Goal: Transaction & Acquisition: Purchase product/service

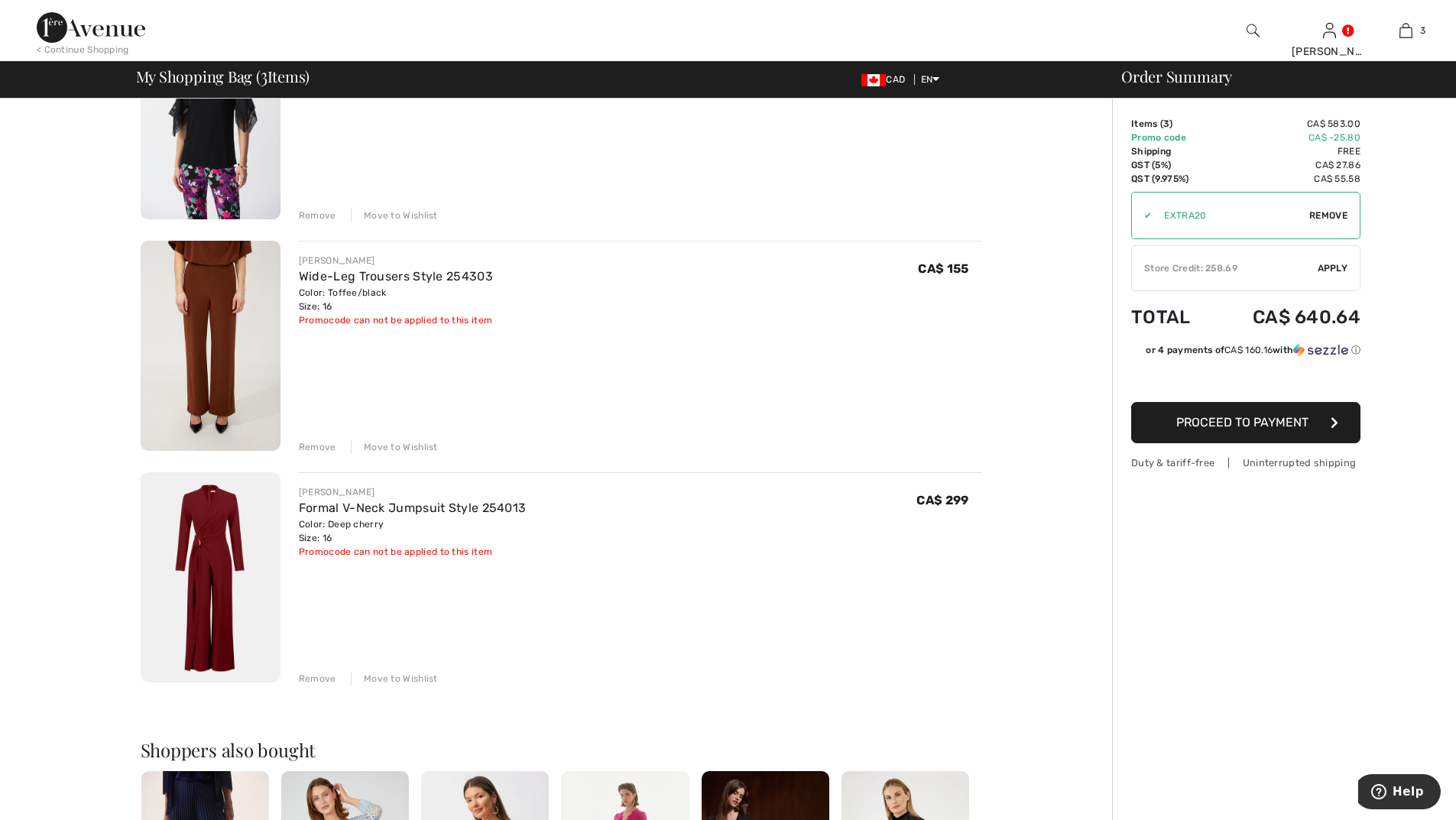
scroll to position [229, 0]
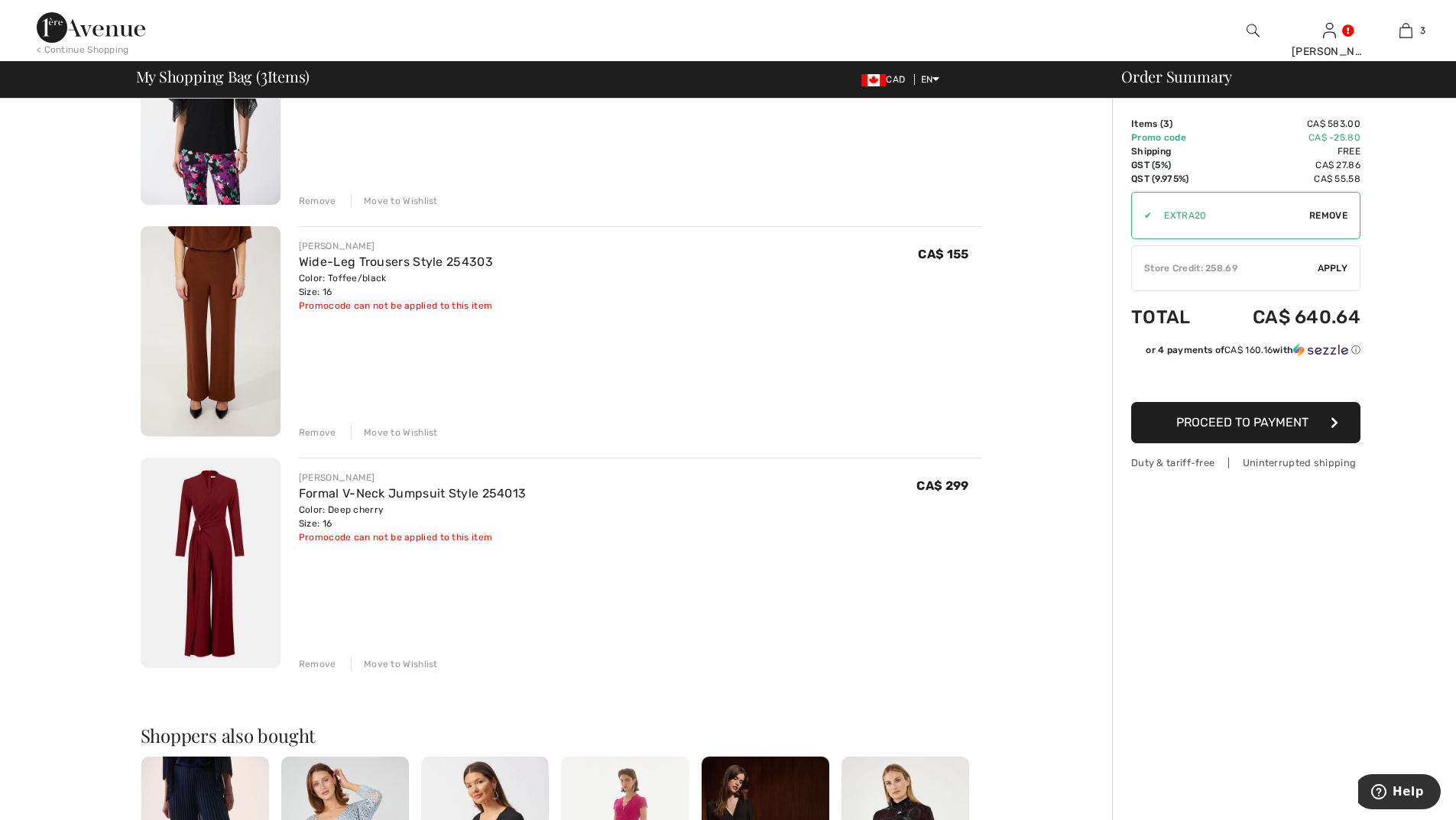
click at [318, 427] on div "Remove" at bounding box center [318, 432] width 37 height 14
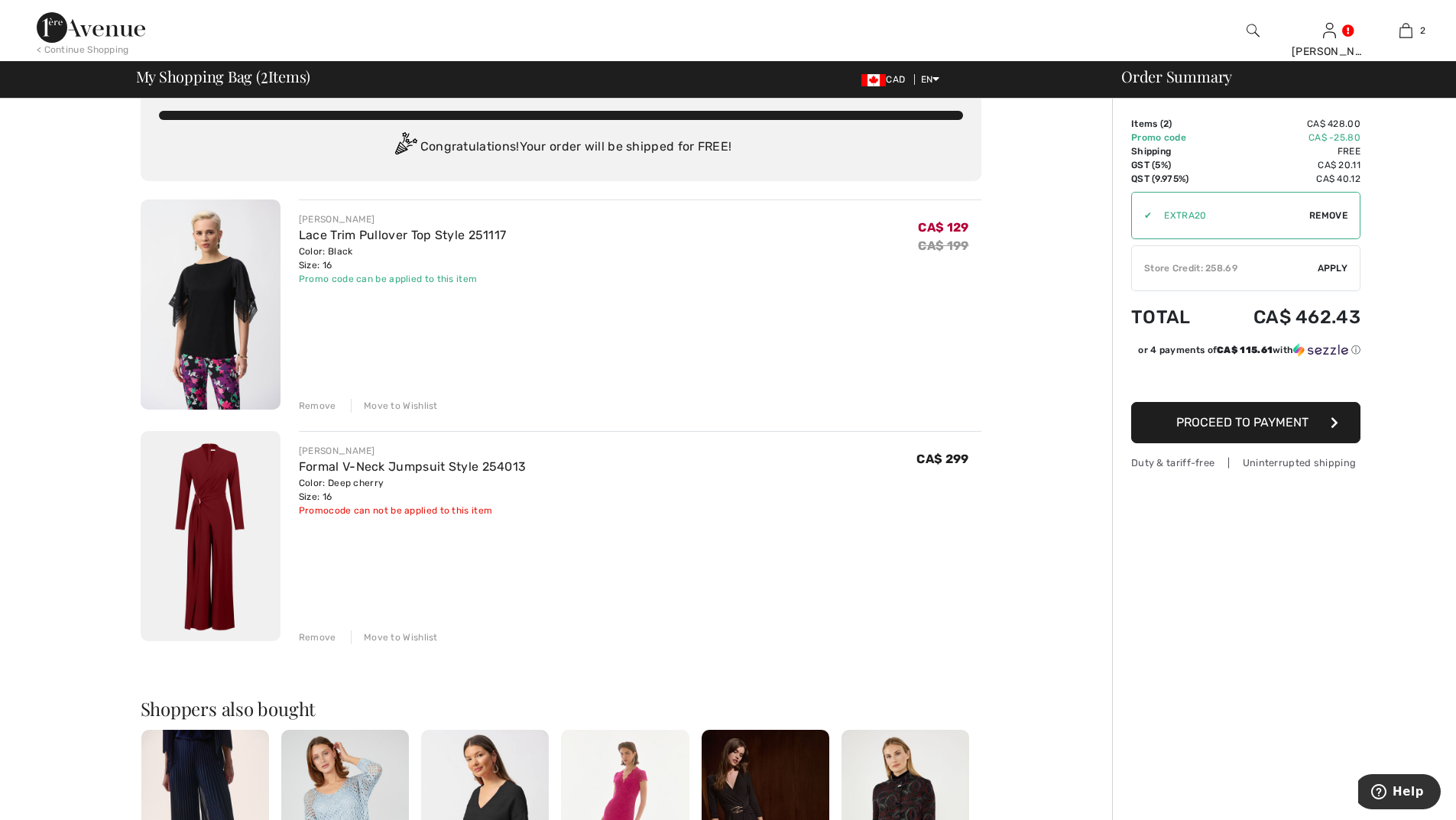
scroll to position [0, 0]
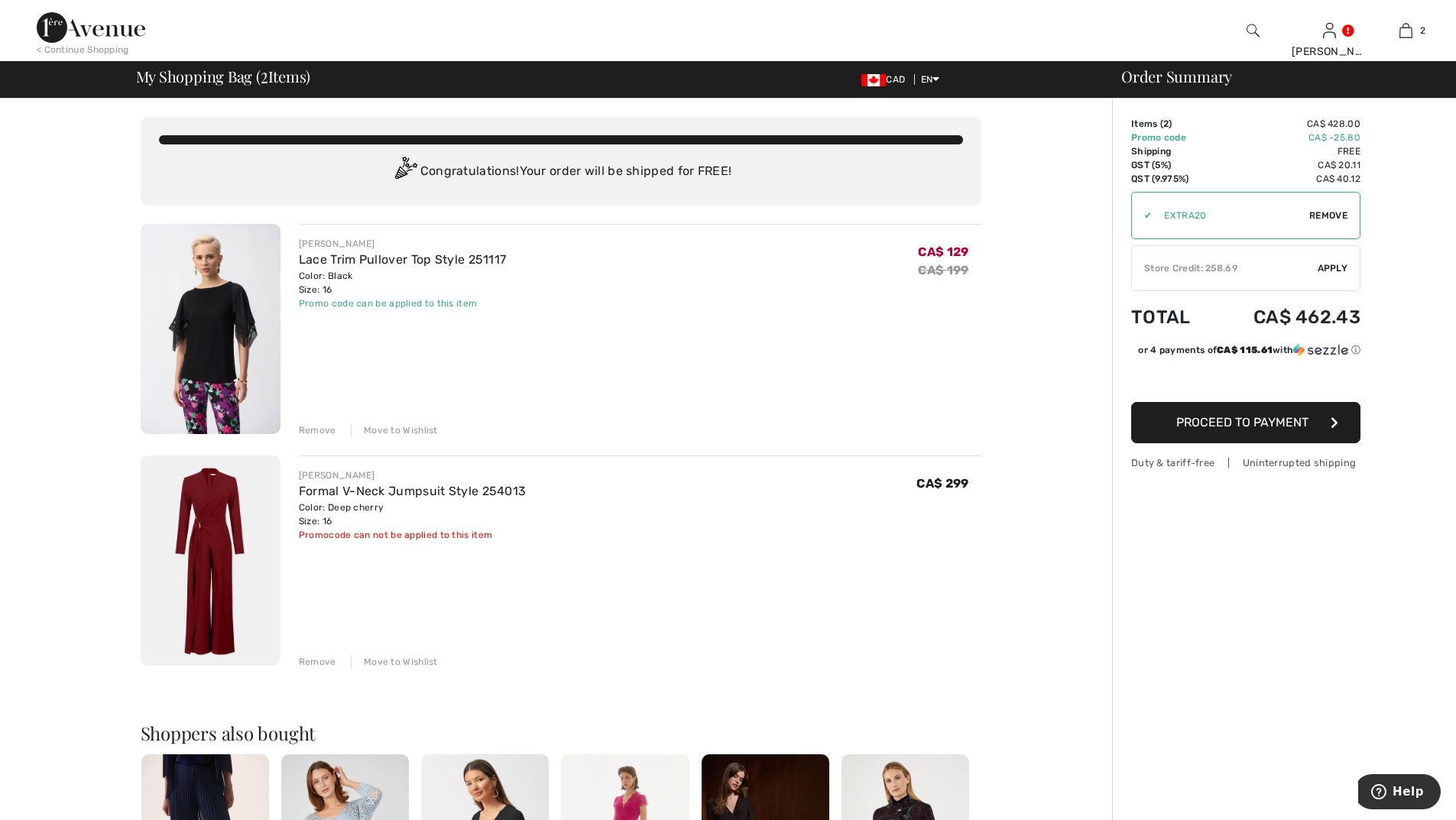
click at [1306, 266] on div "Store Credit: 258.69" at bounding box center [1226, 267] width 186 height 14
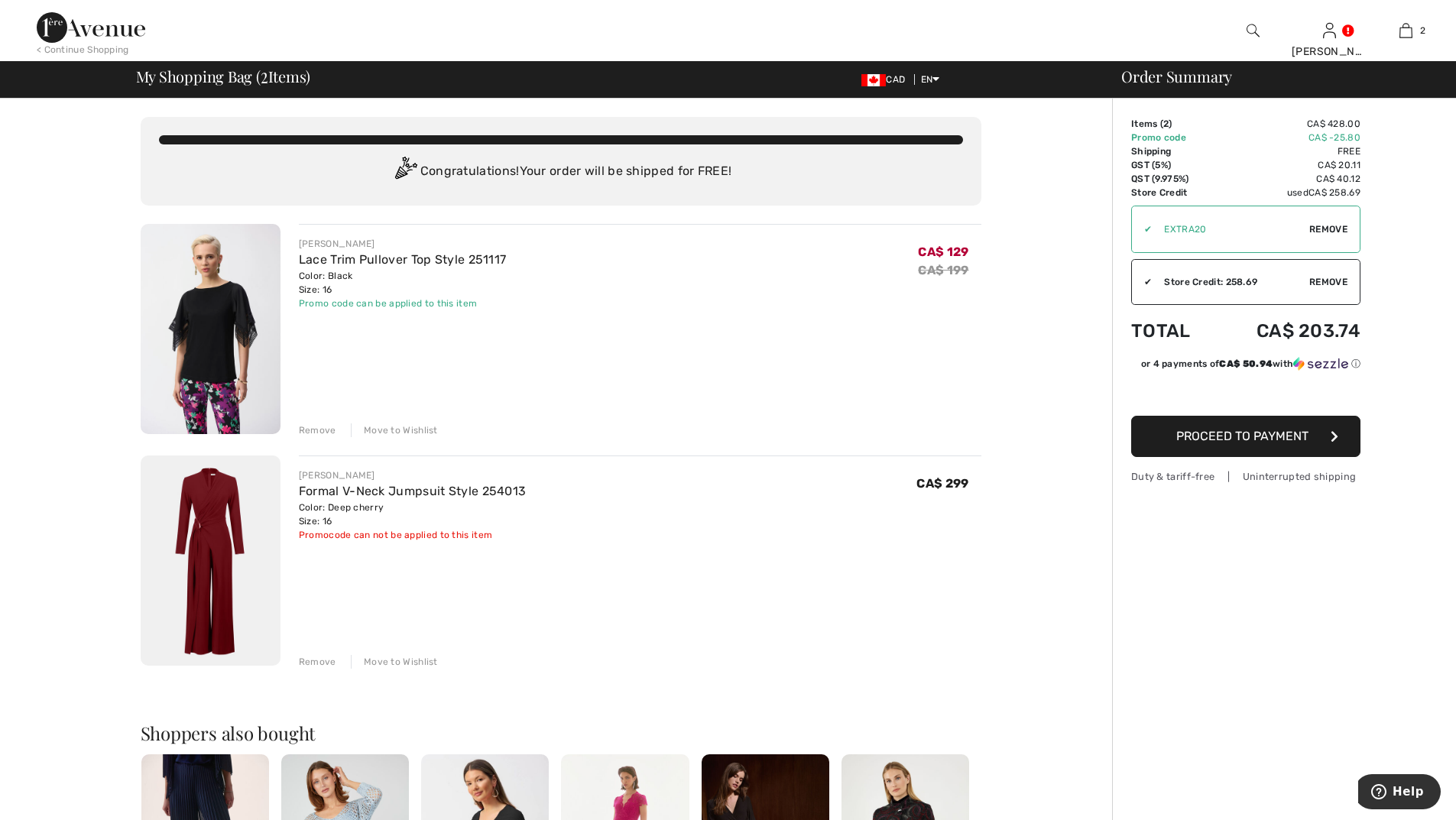
click at [1236, 437] on span "Proceed to Payment" at bounding box center [1242, 436] width 132 height 15
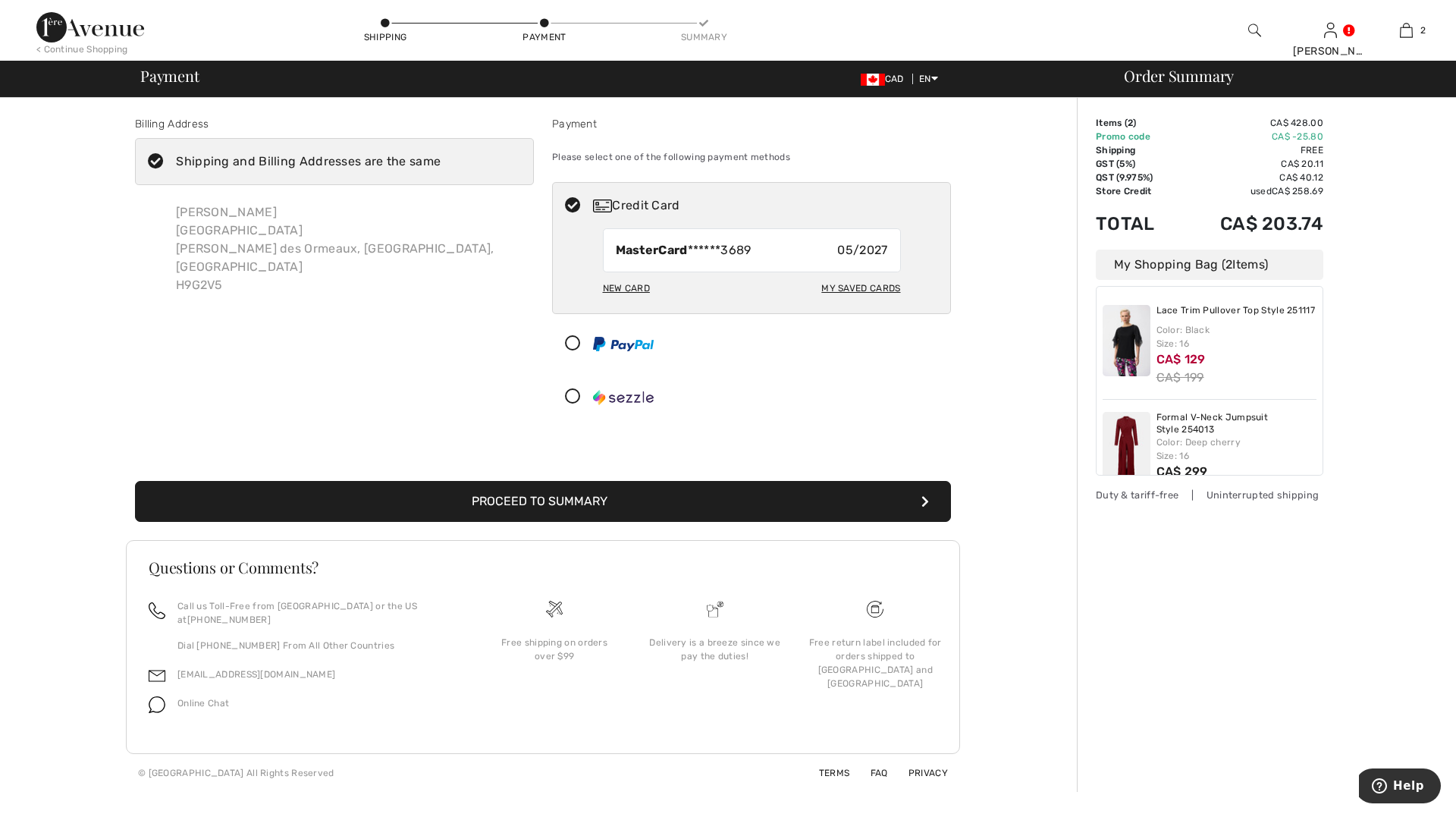
click at [619, 286] on div "New Card" at bounding box center [626, 289] width 47 height 26
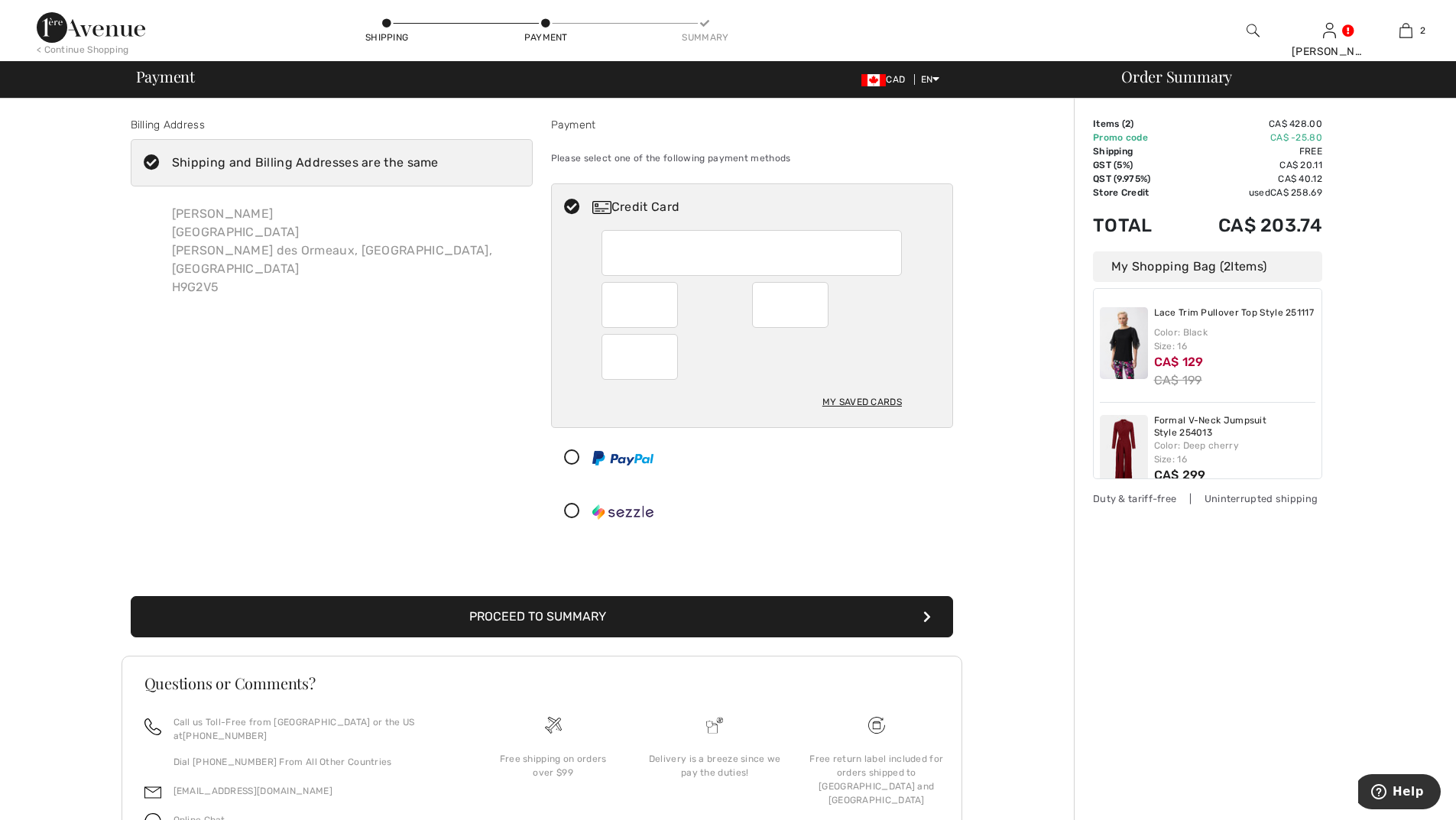
click at [820, 305] on div at bounding box center [791, 305] width 76 height 46
radio input "true"
click at [556, 612] on button "Proceed to Summary" at bounding box center [542, 617] width 822 height 41
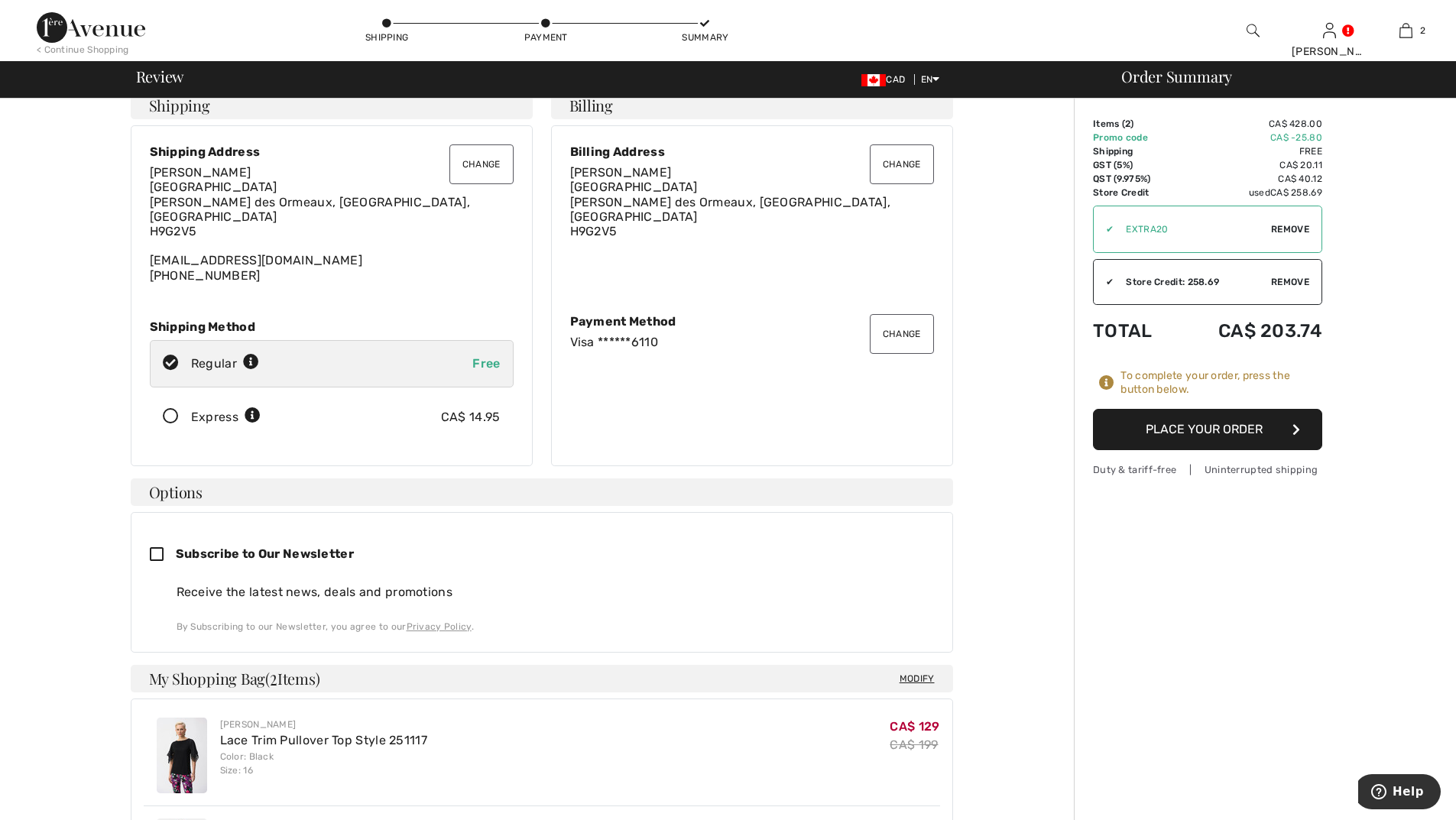
scroll to position [76, 0]
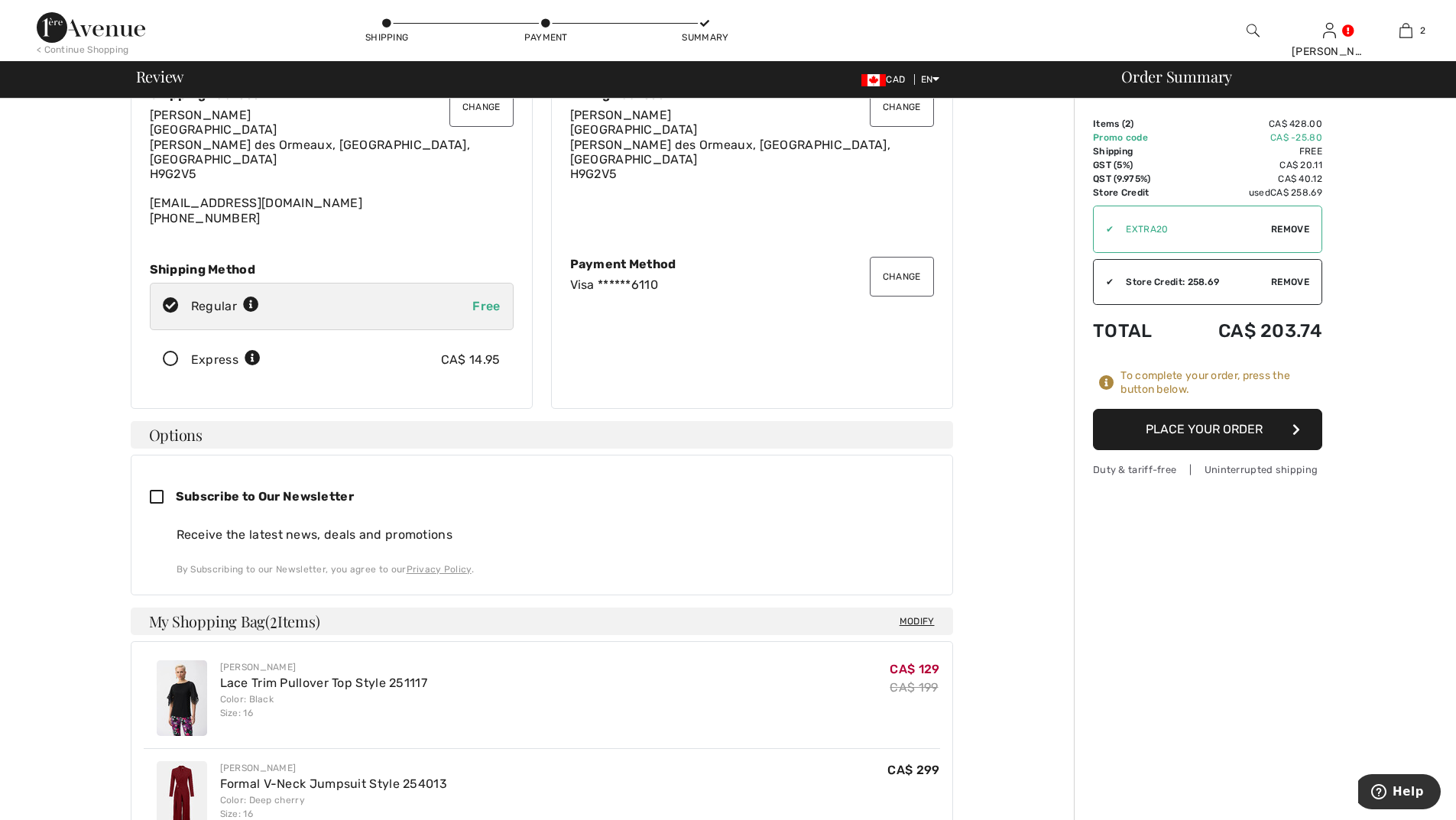
click at [1176, 427] on button "Place Your Order" at bounding box center [1208, 429] width 230 height 41
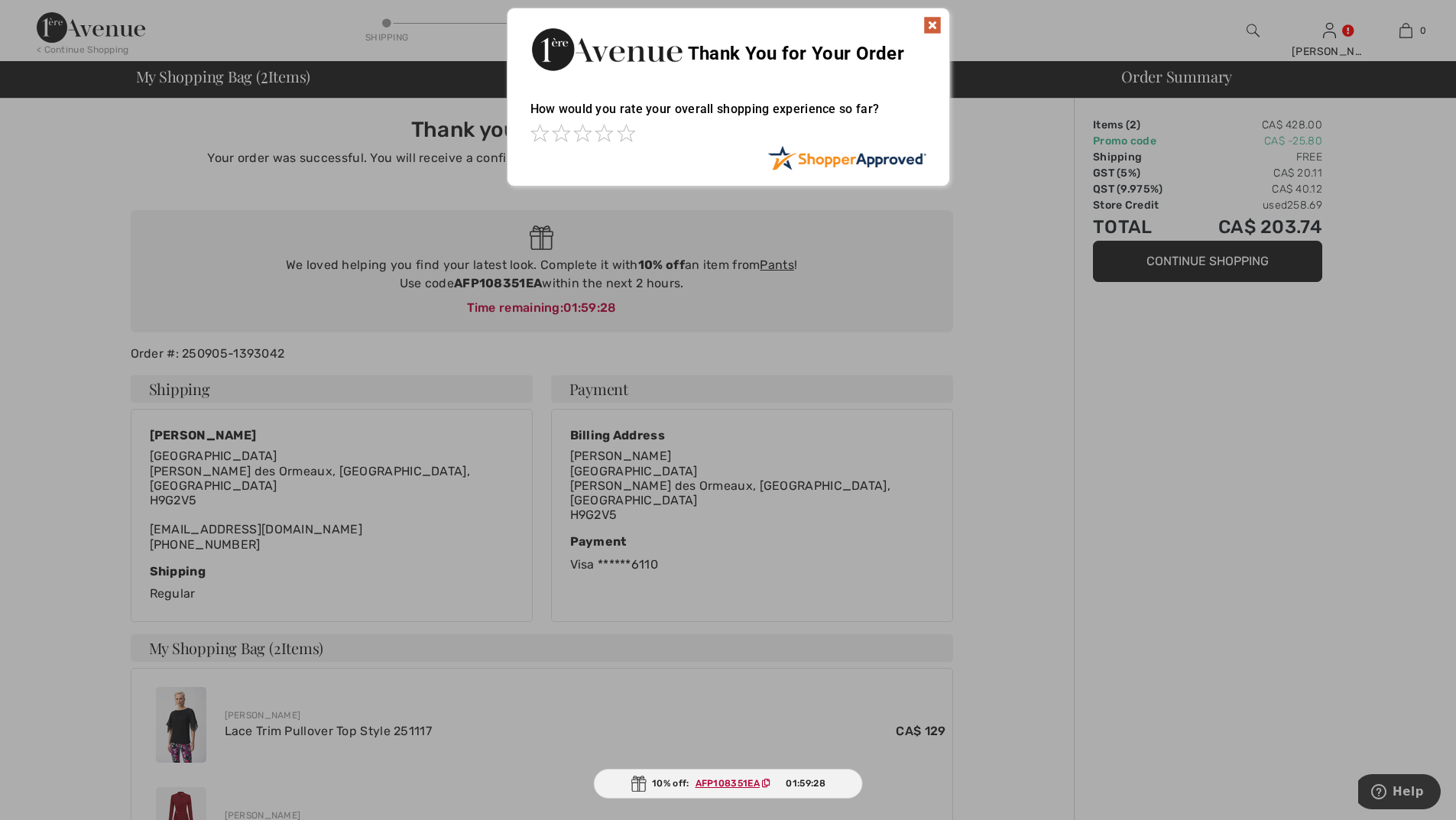
click at [75, 23] on div "Sorry! Something went wrong. Close Thank You for Your Order How would you rate …" at bounding box center [728, 97] width 1456 height 194
drag, startPoint x: 932, startPoint y: 20, endPoint x: 437, endPoint y: 32, distance: 495.1
click at [931, 20] on img at bounding box center [933, 25] width 19 height 19
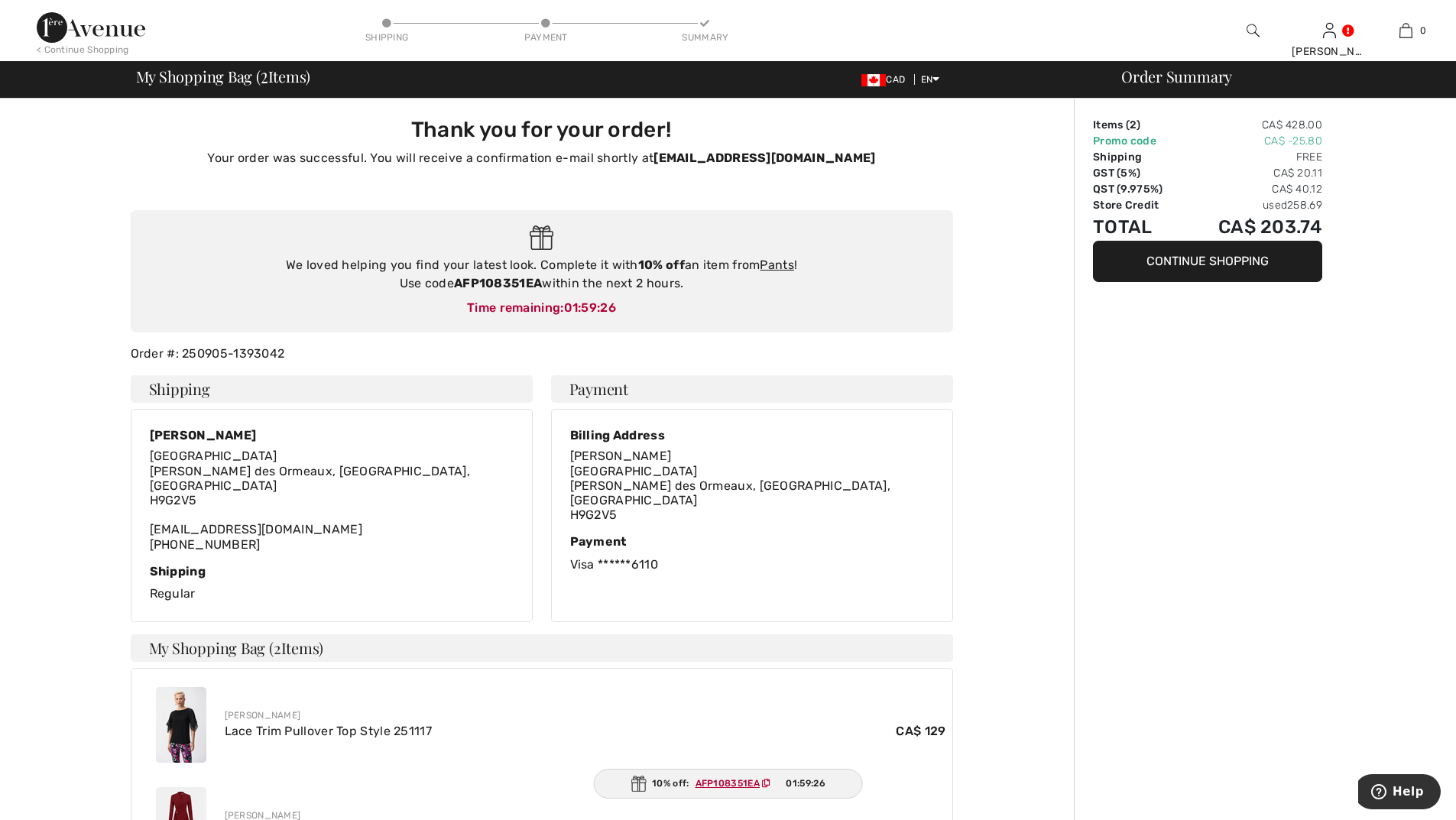
click at [72, 31] on img at bounding box center [90, 27] width 109 height 31
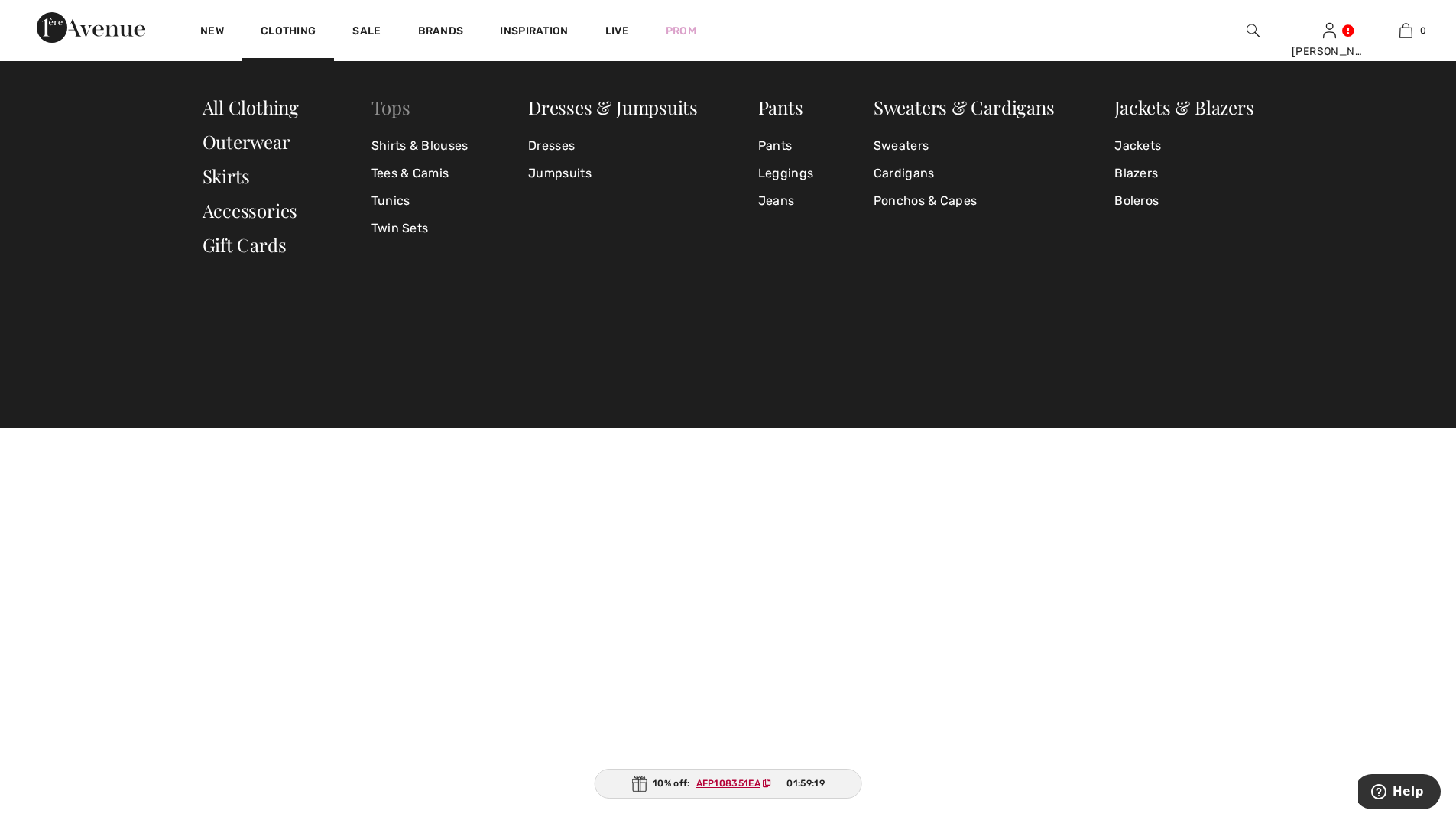
click at [379, 110] on link "Tops" at bounding box center [391, 107] width 39 height 24
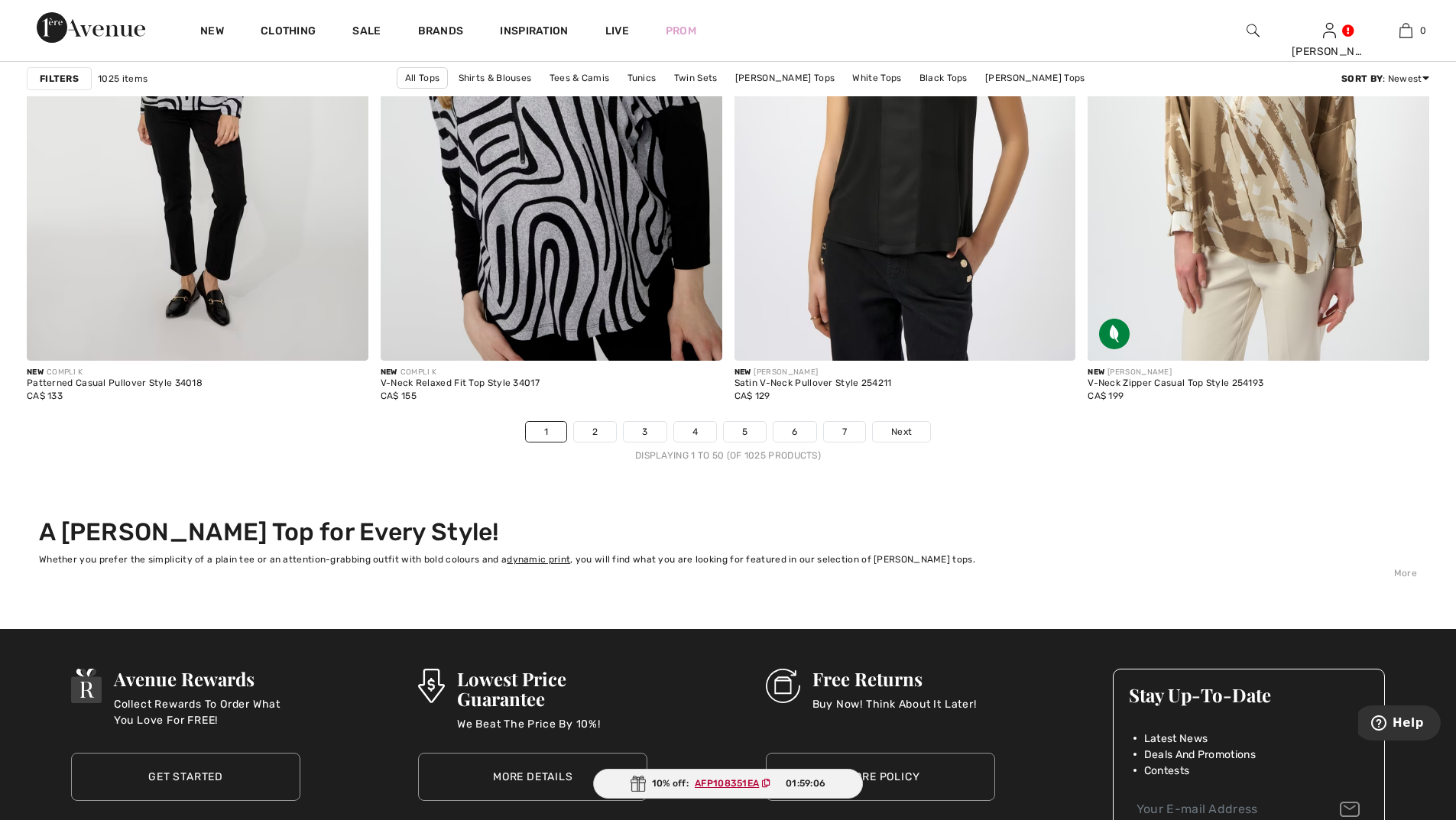
scroll to position [9016, 0]
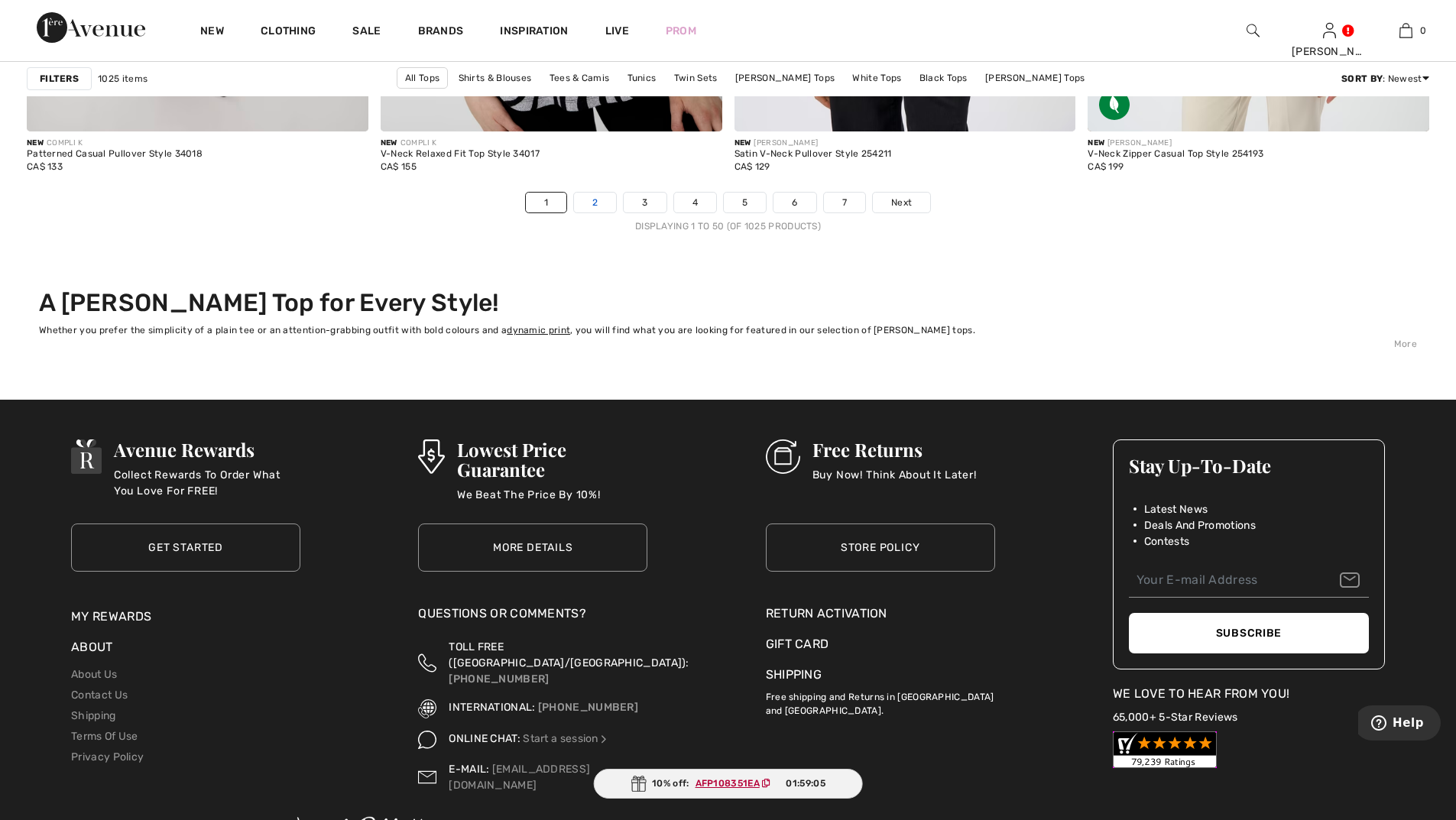
click at [589, 200] on link "2" at bounding box center [595, 202] width 42 height 20
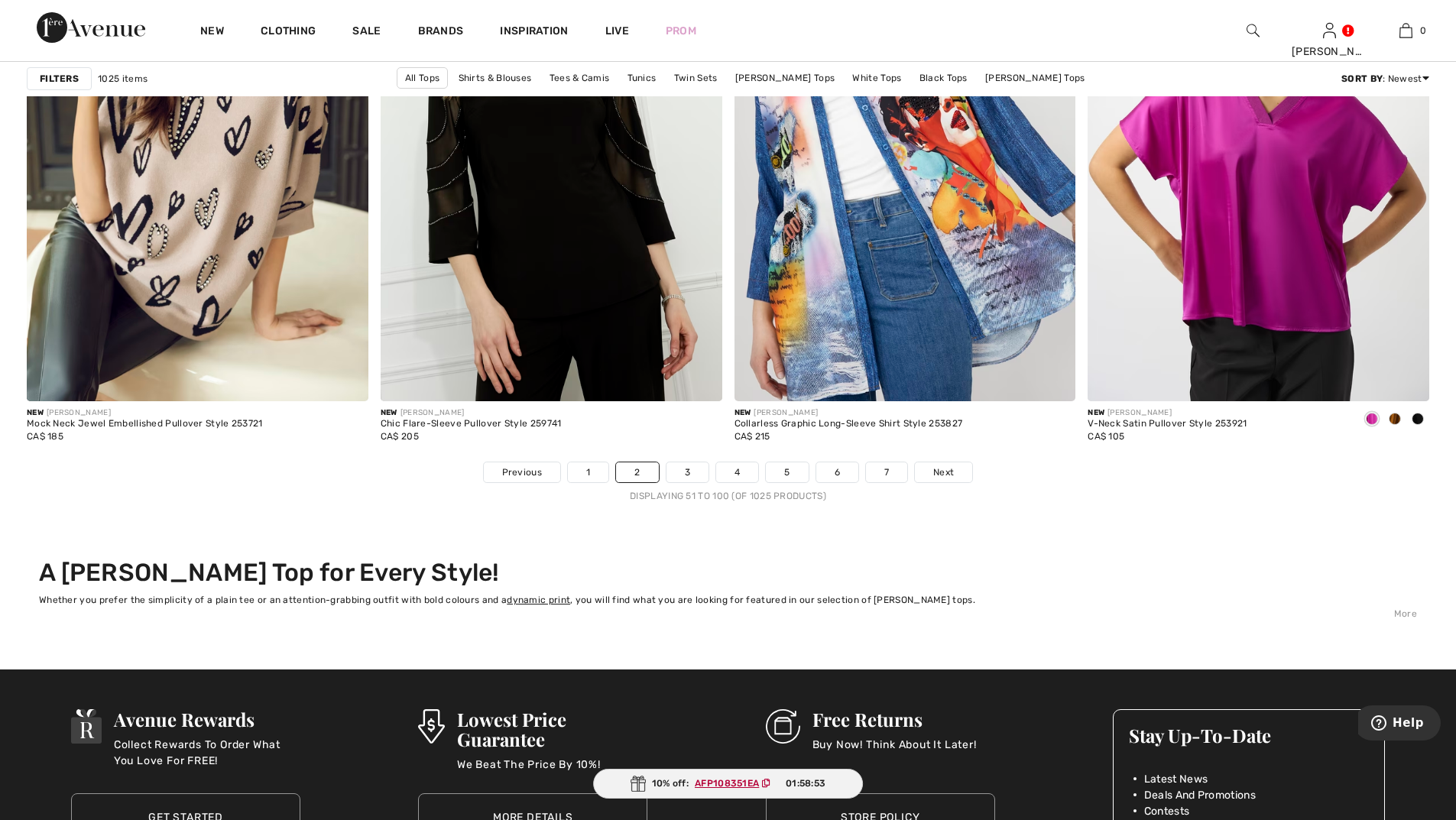
scroll to position [8940, 0]
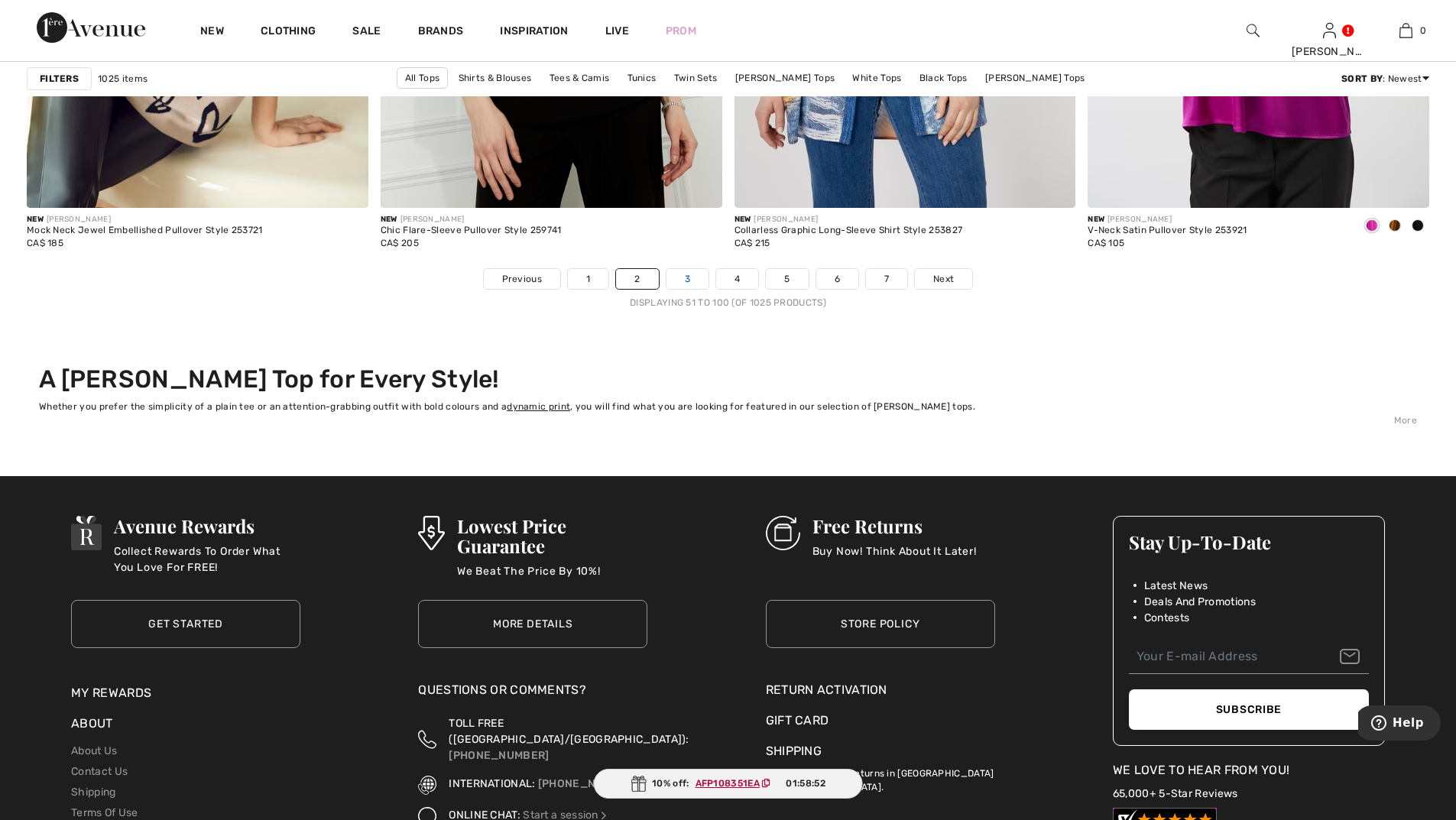
click at [689, 274] on link "3" at bounding box center [687, 279] width 42 height 20
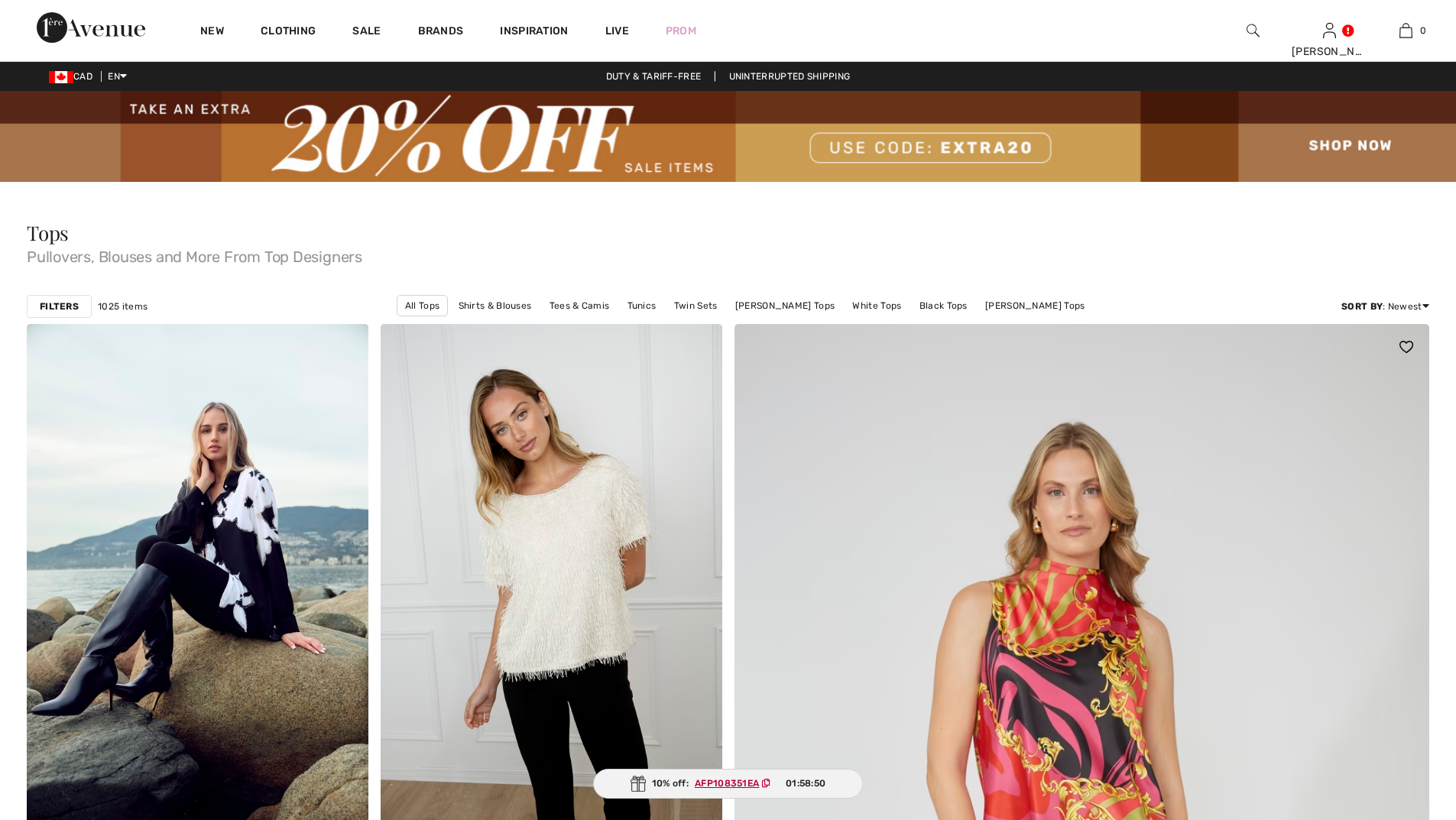
checkbox input "true"
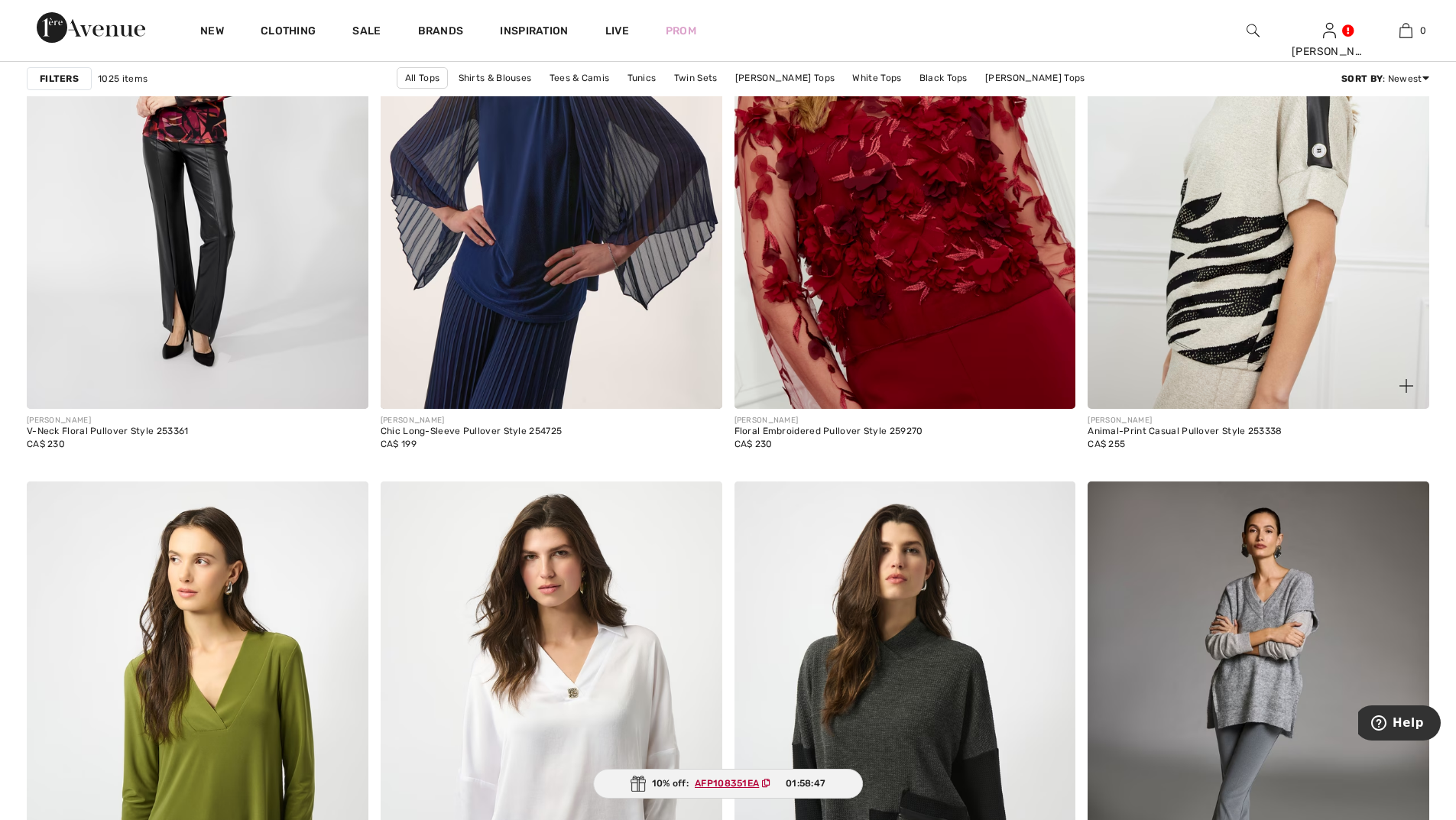
scroll to position [2827, 0]
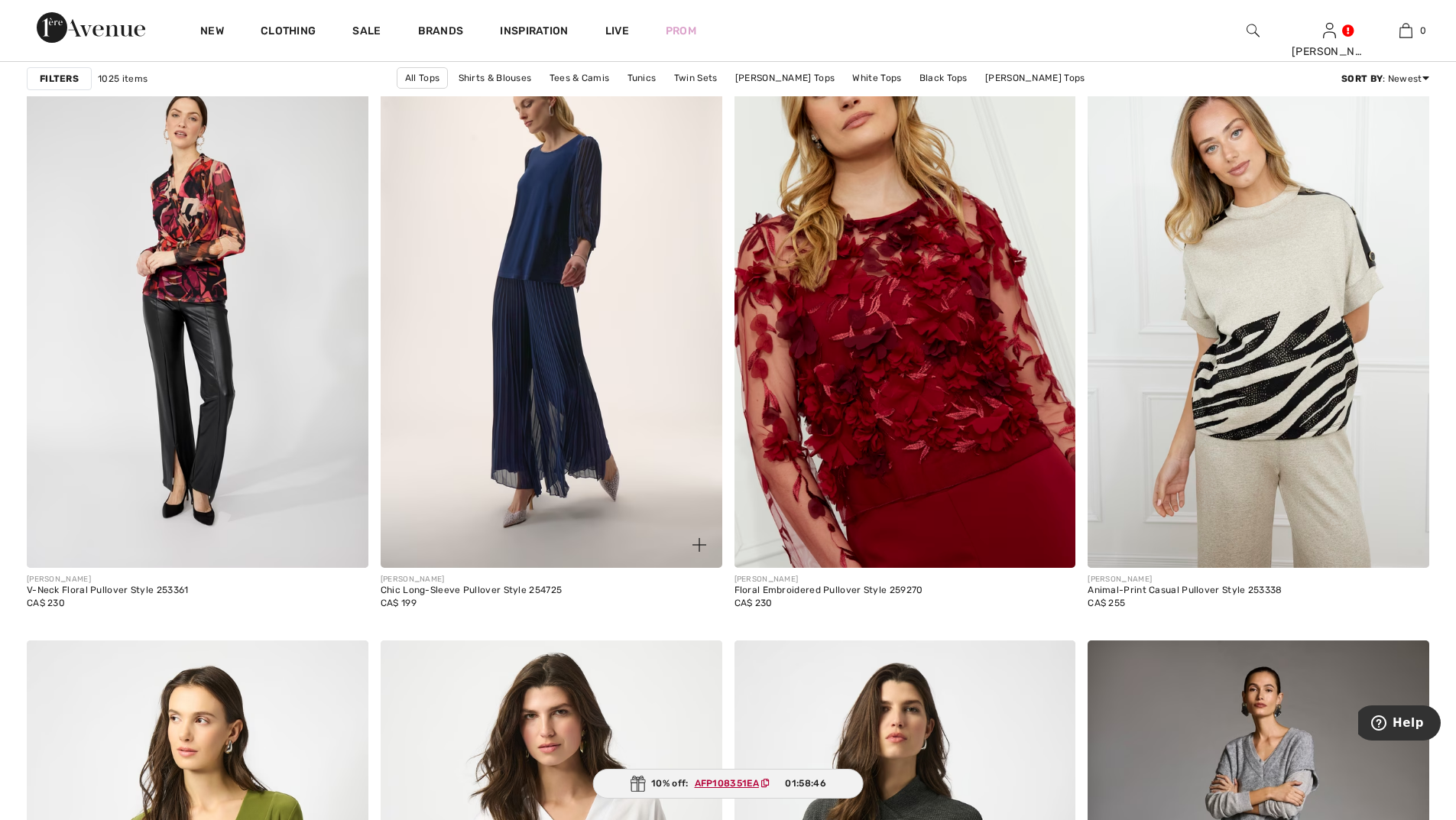
click at [514, 343] on img at bounding box center [552, 311] width 342 height 512
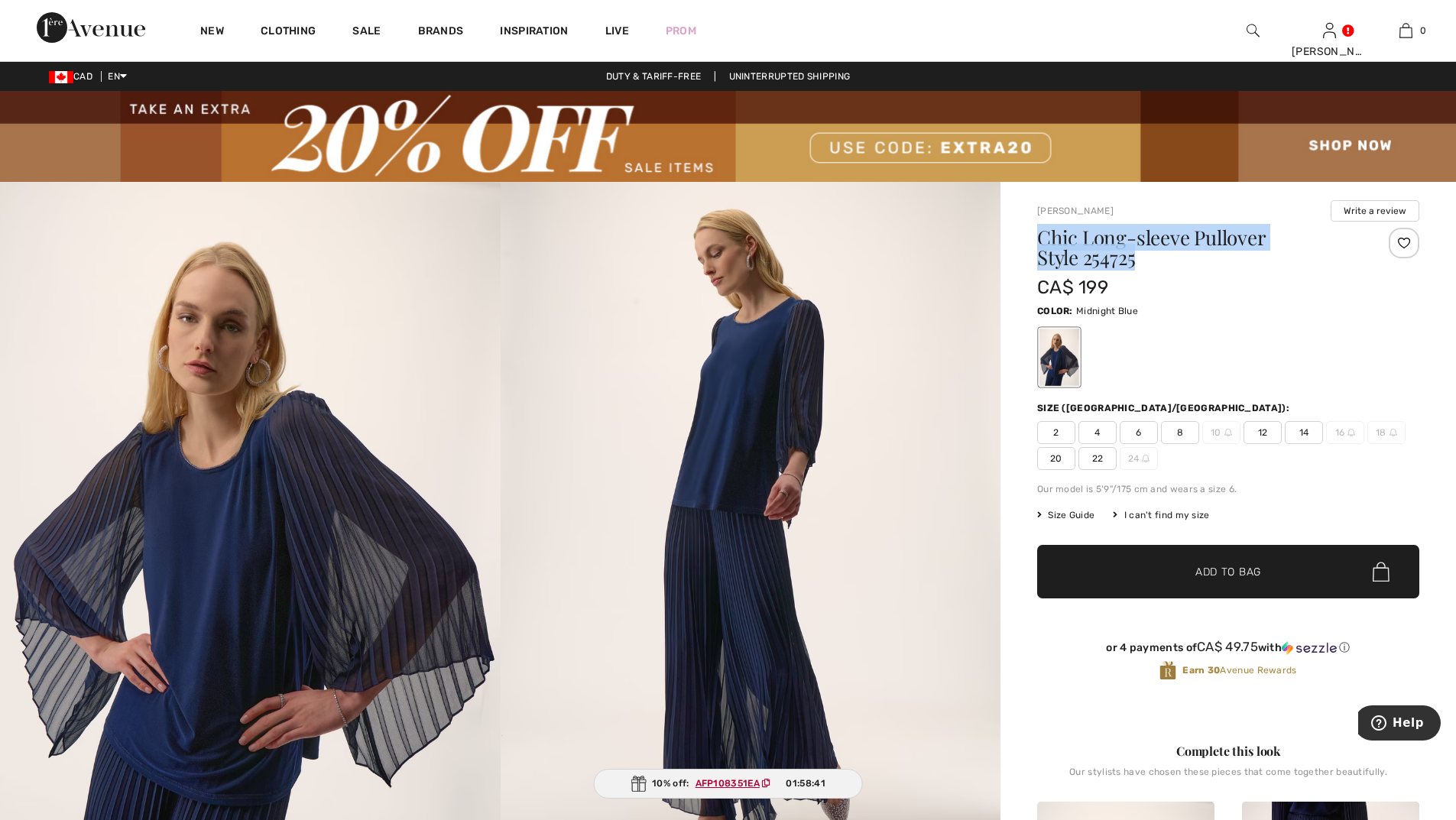
drag, startPoint x: 1035, startPoint y: 230, endPoint x: 1316, endPoint y: 257, distance: 282.3
copy h1 "Chic Long-sleeve Pullover Style 254725"
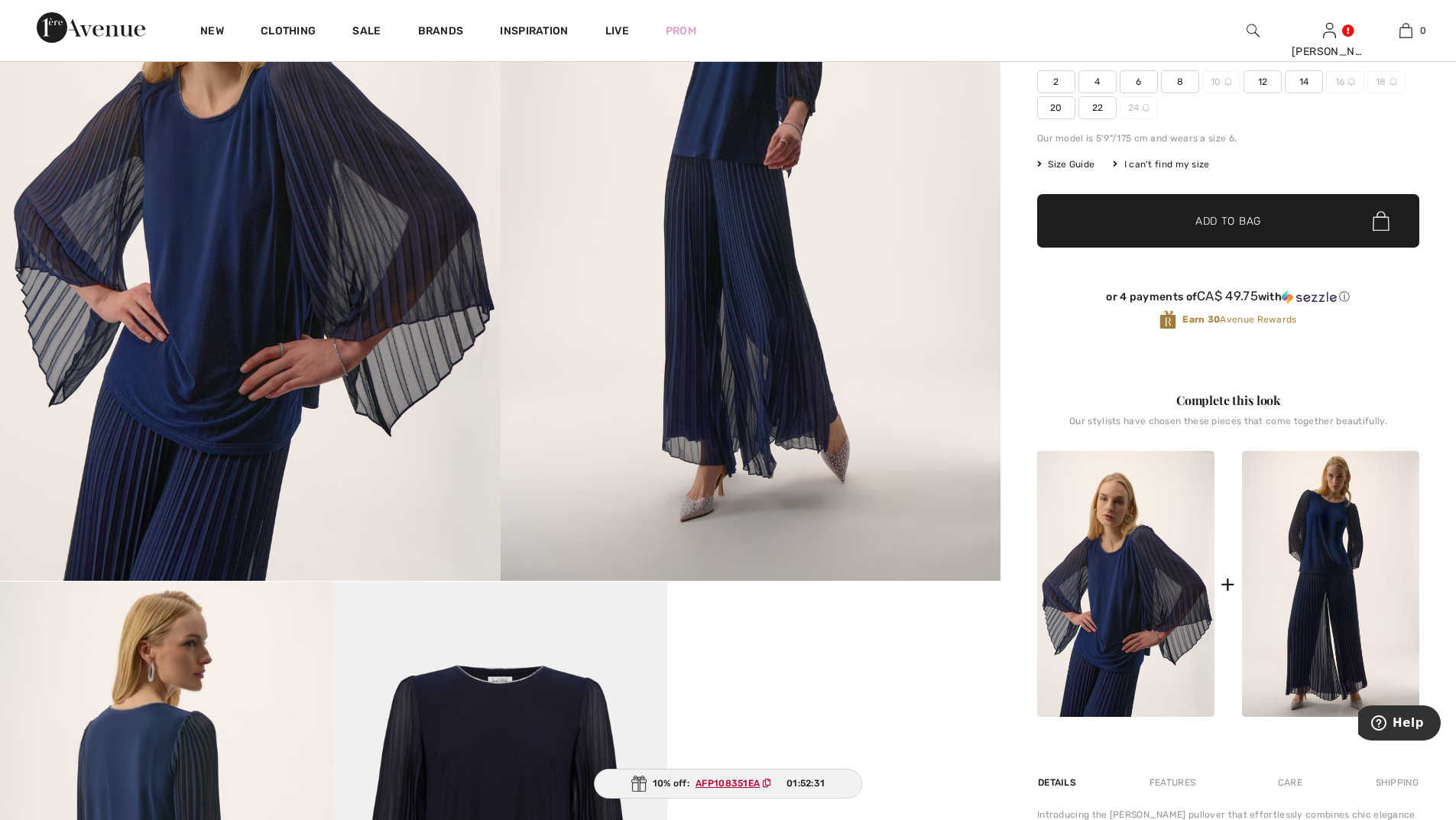
scroll to position [459, 0]
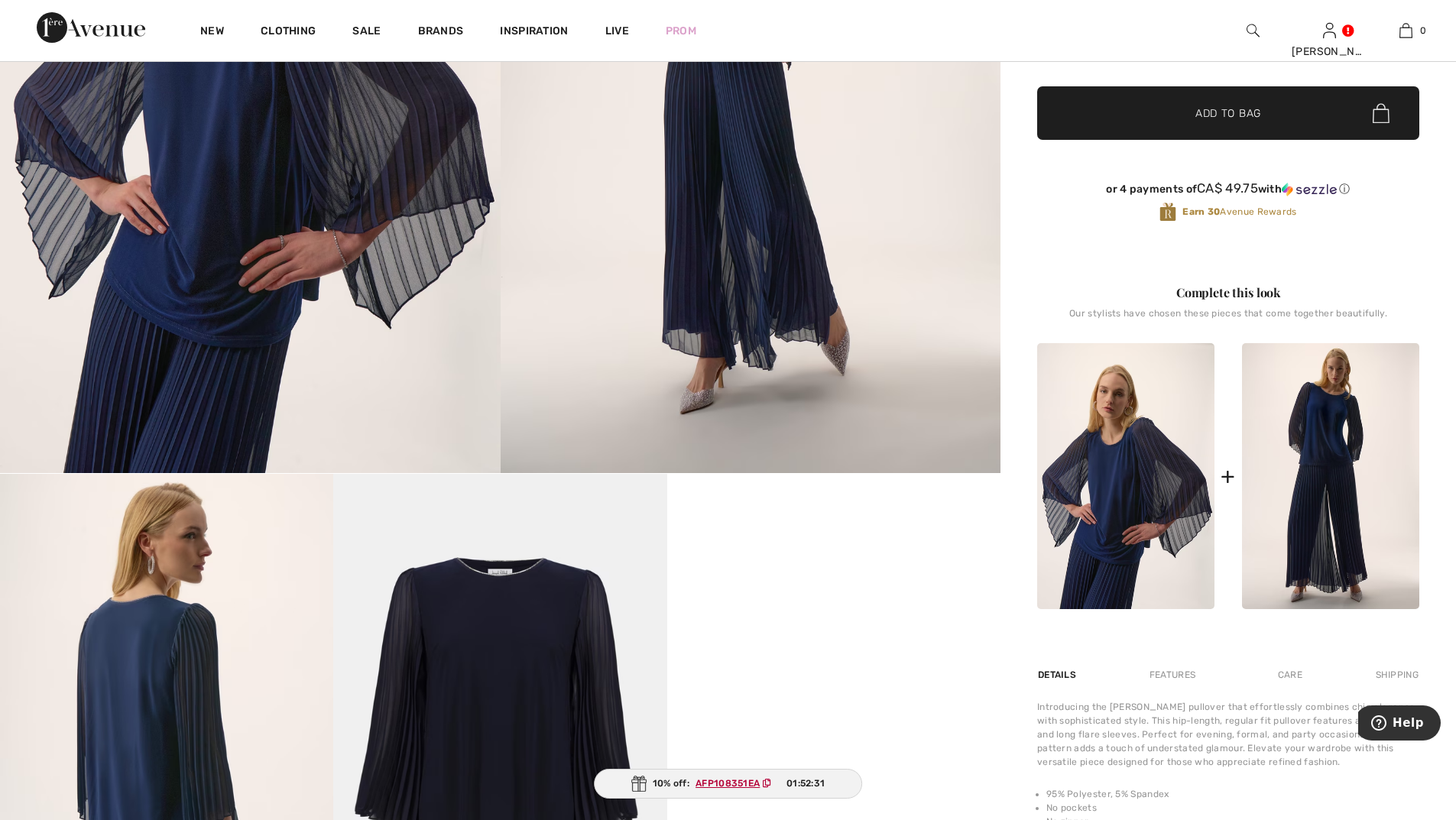
click at [1303, 481] on img at bounding box center [1331, 475] width 177 height 266
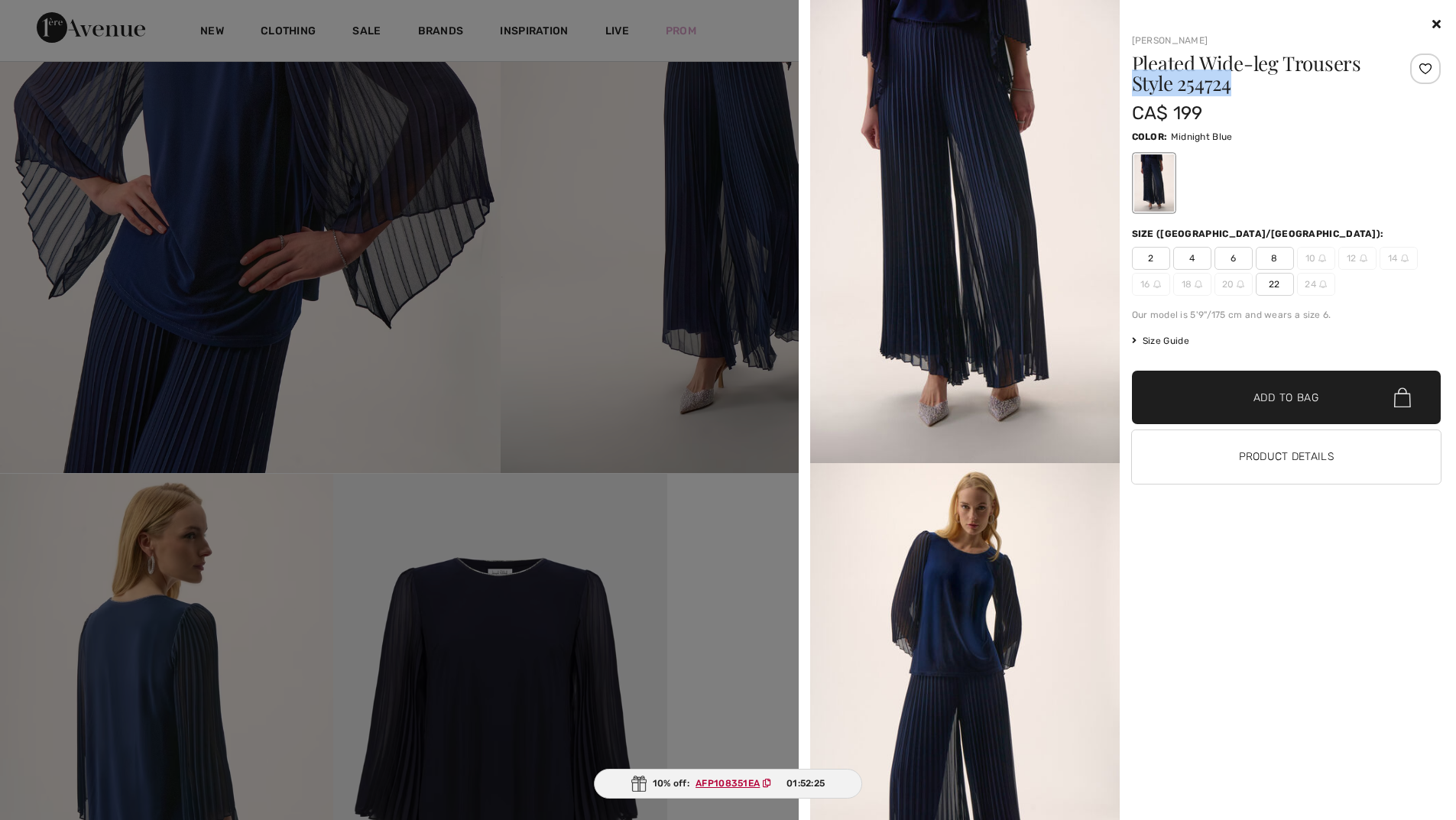
drag, startPoint x: 1133, startPoint y: 79, endPoint x: 1251, endPoint y: 92, distance: 118.7
click at [1252, 92] on h1 "Pleated Wide-leg Trousers Style 254724" at bounding box center [1261, 73] width 257 height 40
copy h1 "Style 254724"
